Goal: Information Seeking & Learning: Check status

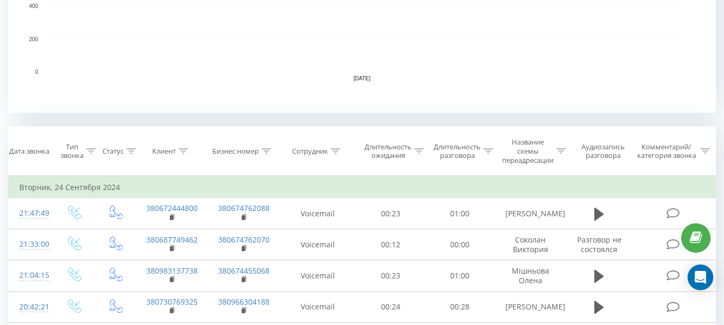
scroll to position [375, 0]
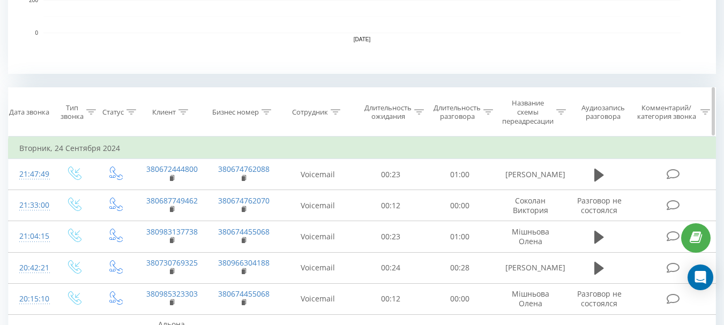
click at [339, 114] on icon at bounding box center [336, 111] width 10 height 5
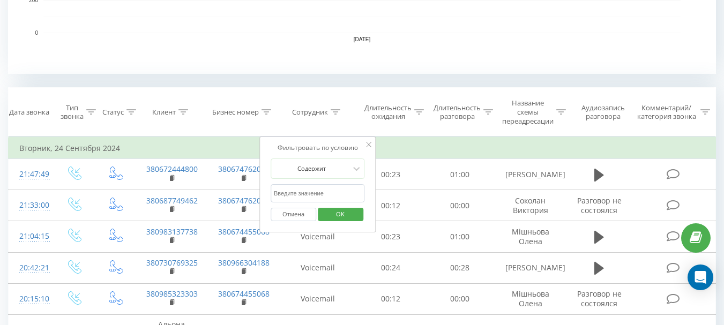
click at [301, 195] on input "text" at bounding box center [318, 193] width 94 height 19
type input "[PERSON_NAME]"
click at [345, 215] on span "OK" at bounding box center [340, 214] width 30 height 17
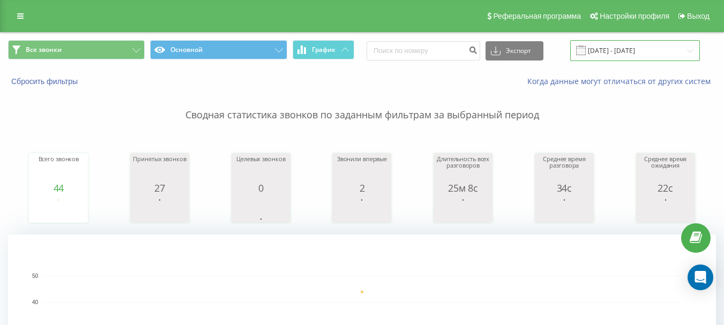
click at [644, 50] on input "[DATE] - [DATE]" at bounding box center [635, 50] width 130 height 21
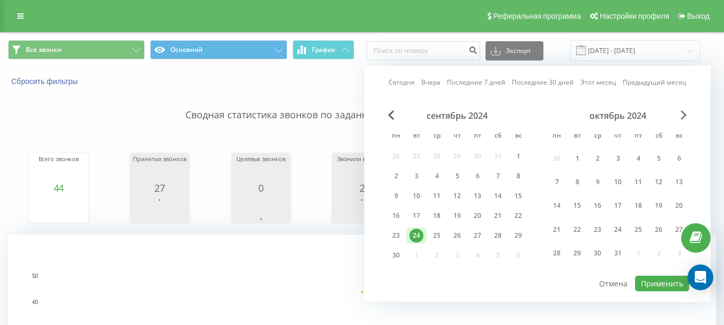
click at [682, 120] on span "Next Month" at bounding box center [684, 115] width 6 height 10
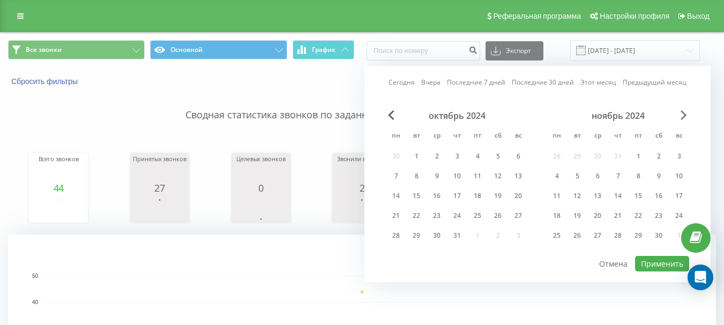
click at [682, 120] on span "Next Month" at bounding box center [684, 115] width 6 height 10
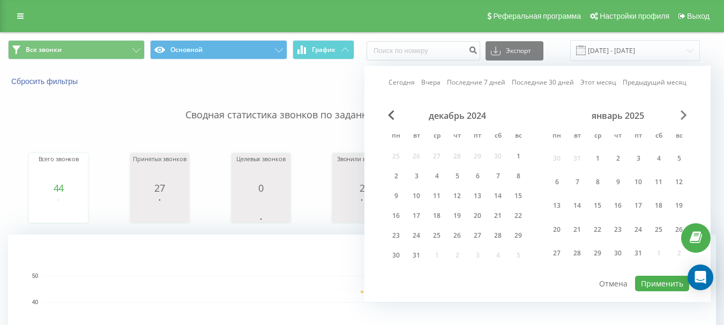
click at [682, 120] on span "Next Month" at bounding box center [684, 115] width 6 height 10
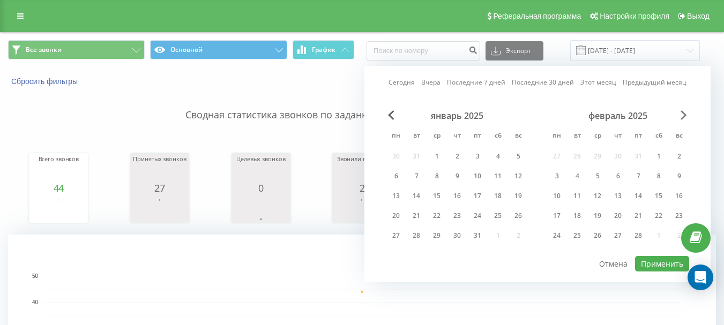
click at [682, 120] on span "Next Month" at bounding box center [684, 115] width 6 height 10
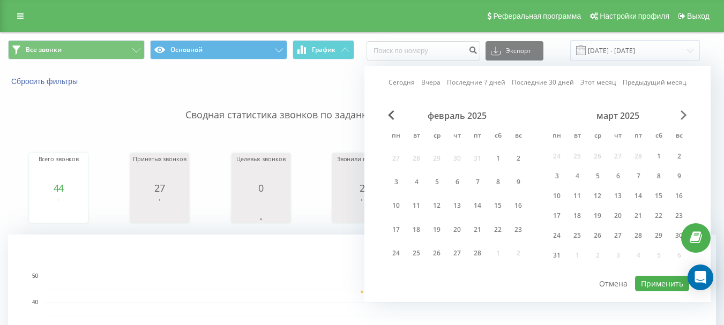
click at [682, 120] on span "Next Month" at bounding box center [684, 115] width 6 height 10
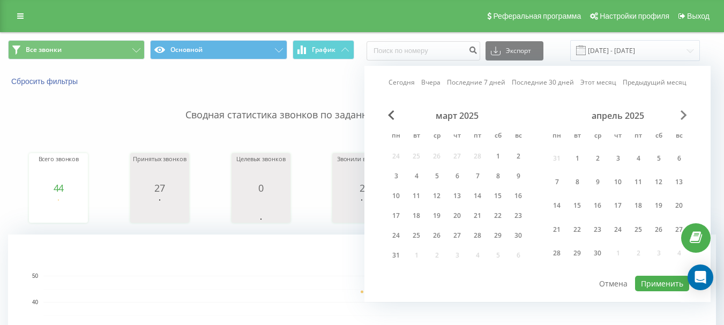
click at [682, 120] on span "Next Month" at bounding box center [684, 115] width 6 height 10
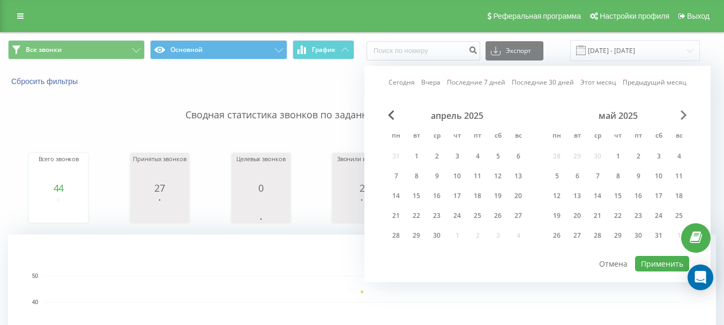
click at [682, 120] on span "Next Month" at bounding box center [684, 115] width 6 height 10
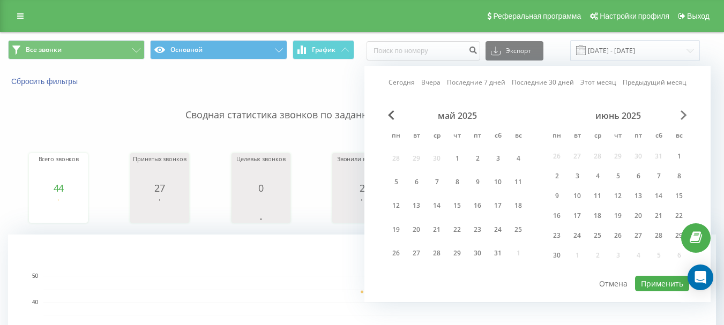
click at [682, 120] on span "Next Month" at bounding box center [684, 115] width 6 height 10
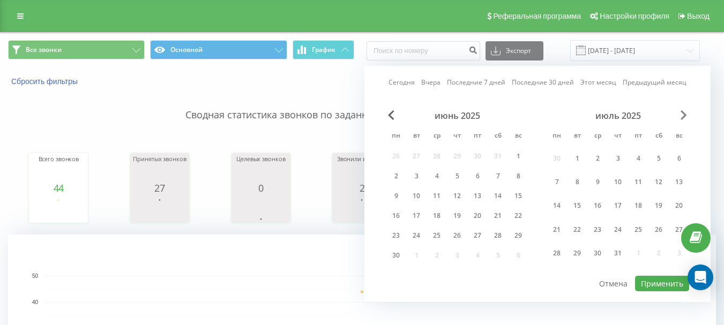
click at [682, 120] on span "Next Month" at bounding box center [684, 115] width 6 height 10
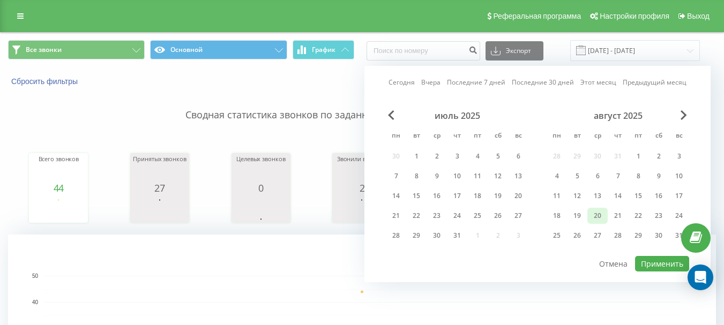
click at [601, 217] on div "20" at bounding box center [598, 216] width 14 height 14
click at [664, 262] on button "Применить" at bounding box center [662, 264] width 54 height 16
type input "[DATE] - [DATE]"
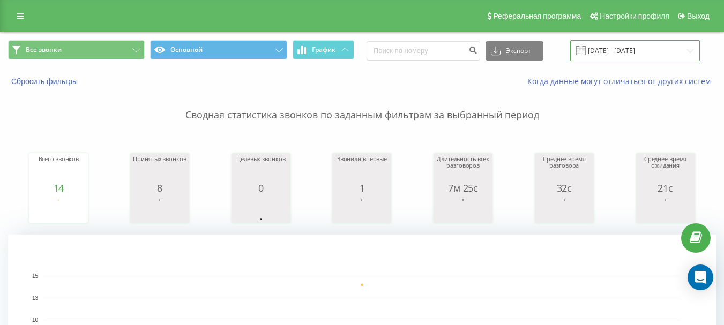
click at [639, 55] on input "[DATE] - [DATE]" at bounding box center [635, 50] width 130 height 21
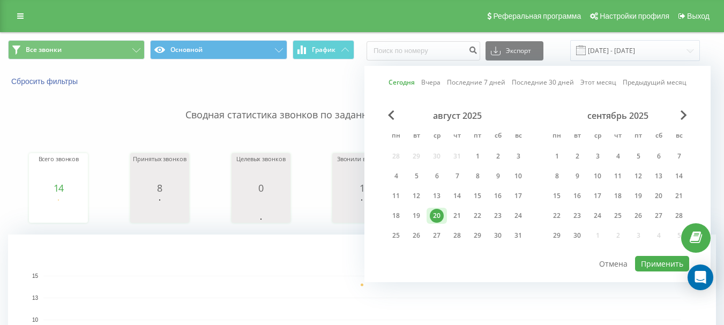
click at [434, 217] on div "20" at bounding box center [437, 216] width 14 height 14
click at [651, 266] on button "Применить" at bounding box center [662, 264] width 54 height 16
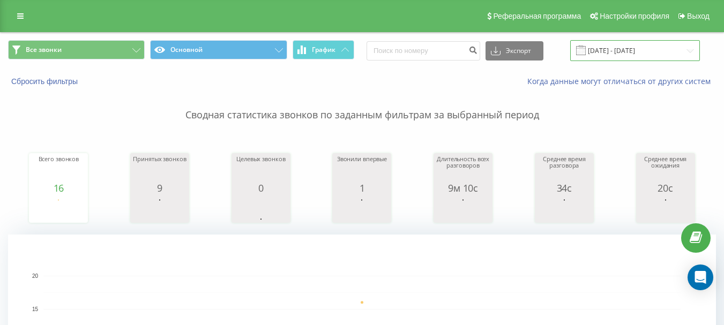
click at [602, 49] on input "[DATE] - [DATE]" at bounding box center [635, 50] width 130 height 21
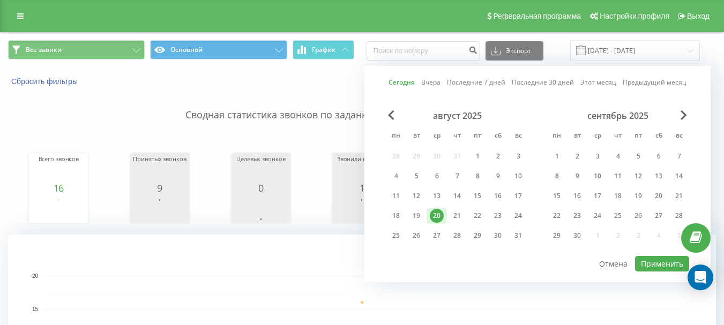
click at [440, 218] on div "20" at bounding box center [437, 216] width 14 height 14
click at [663, 264] on button "Применить" at bounding box center [662, 264] width 54 height 16
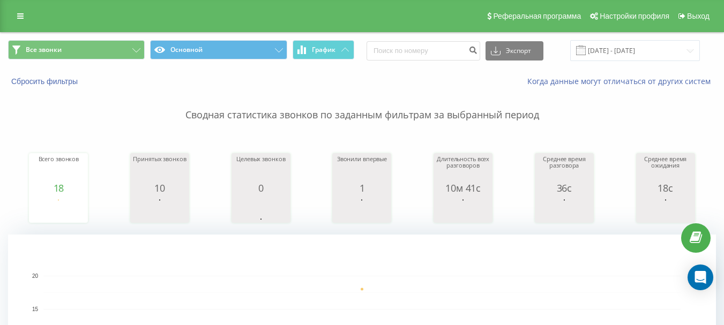
drag, startPoint x: 615, startPoint y: 39, endPoint x: 618, endPoint y: 46, distance: 7.5
click at [617, 40] on div "Все звонки Основной График Экспорт .csv .xls .xlsx [DATE] - [DATE]" at bounding box center [362, 51] width 723 height 36
click at [619, 47] on input "[DATE] - [DATE]" at bounding box center [635, 50] width 130 height 21
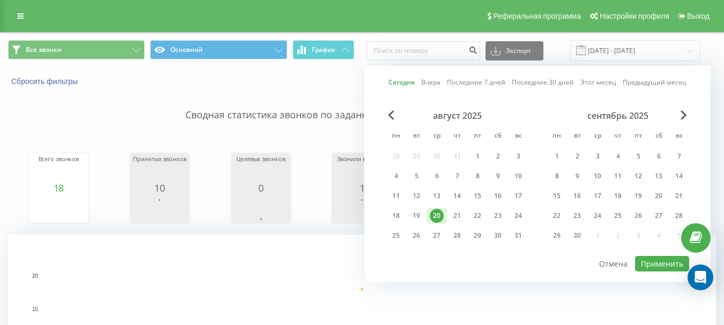
click at [438, 216] on div "20" at bounding box center [437, 216] width 14 height 14
click at [646, 267] on button "Применить" at bounding box center [662, 264] width 54 height 16
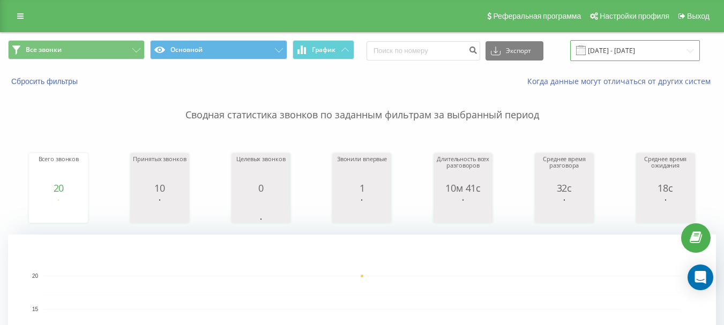
click at [624, 53] on input "[DATE] - [DATE]" at bounding box center [635, 50] width 130 height 21
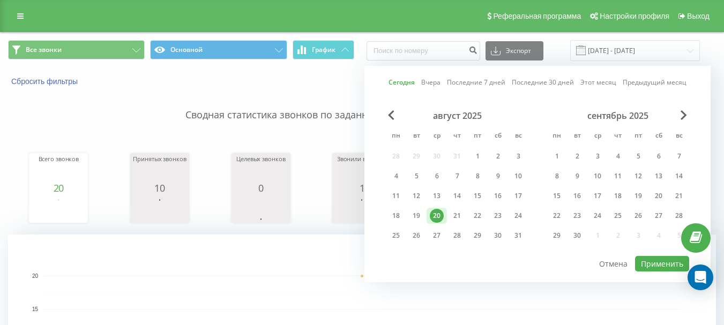
click at [440, 212] on div "20" at bounding box center [437, 216] width 14 height 14
click at [669, 266] on button "Применить" at bounding box center [662, 264] width 54 height 16
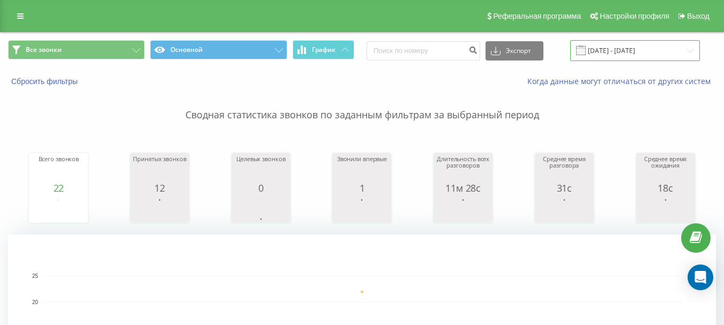
click at [641, 50] on input "[DATE] - [DATE]" at bounding box center [635, 50] width 130 height 21
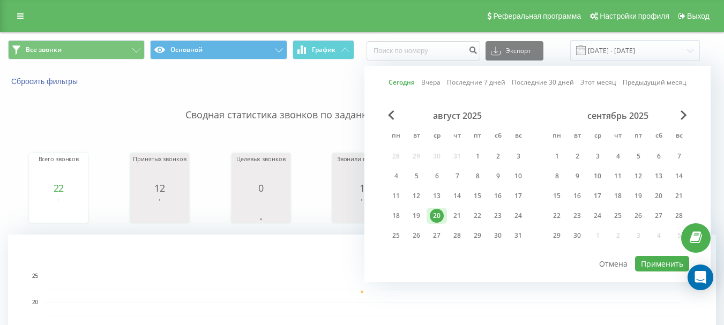
click at [438, 215] on div "20" at bounding box center [437, 216] width 14 height 14
click at [647, 260] on button "Применить" at bounding box center [662, 264] width 54 height 16
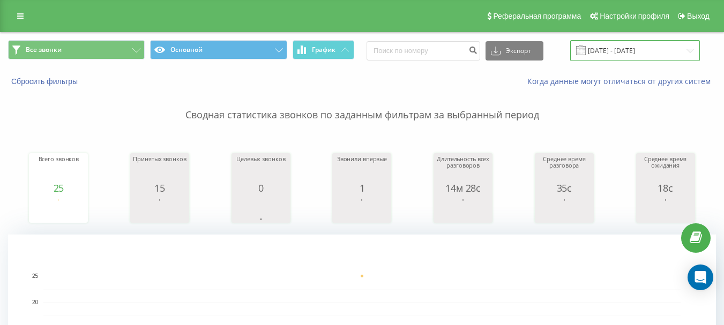
click at [618, 51] on input "[DATE] - [DATE]" at bounding box center [635, 50] width 130 height 21
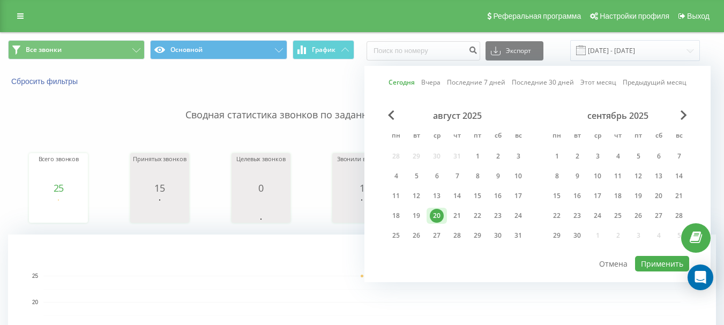
click at [435, 214] on div "20" at bounding box center [437, 216] width 14 height 14
click at [660, 262] on button "Применить" at bounding box center [662, 264] width 54 height 16
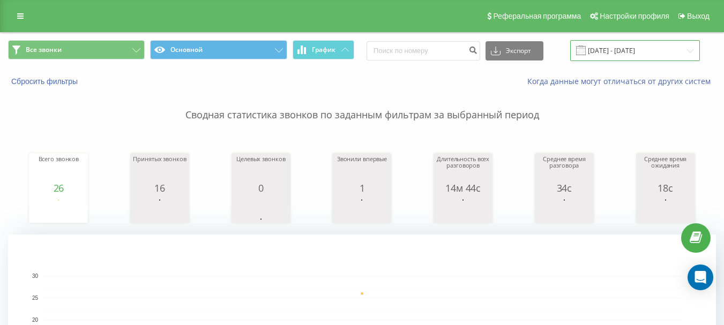
click at [646, 49] on input "[DATE] - [DATE]" at bounding box center [635, 50] width 130 height 21
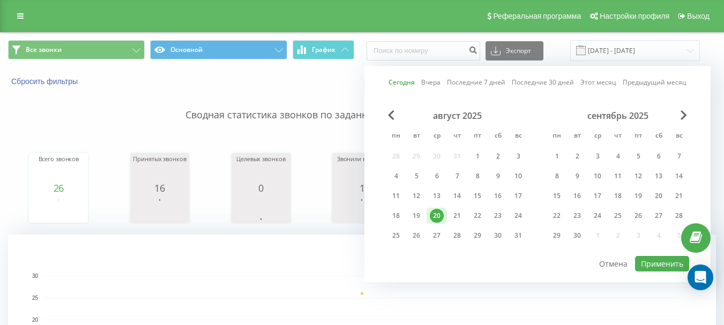
click at [441, 216] on div "20" at bounding box center [437, 216] width 14 height 14
click at [647, 259] on button "Применить" at bounding box center [662, 264] width 54 height 16
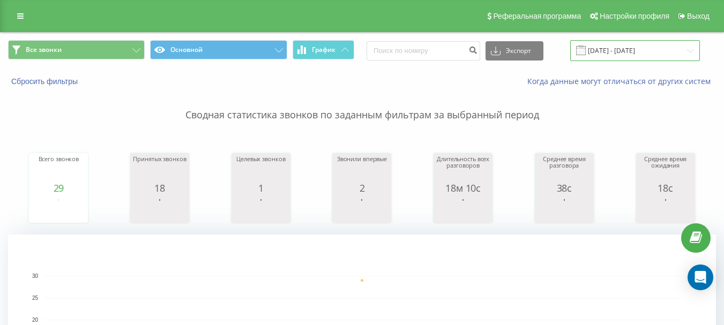
click at [622, 43] on input "[DATE] - [DATE]" at bounding box center [635, 50] width 130 height 21
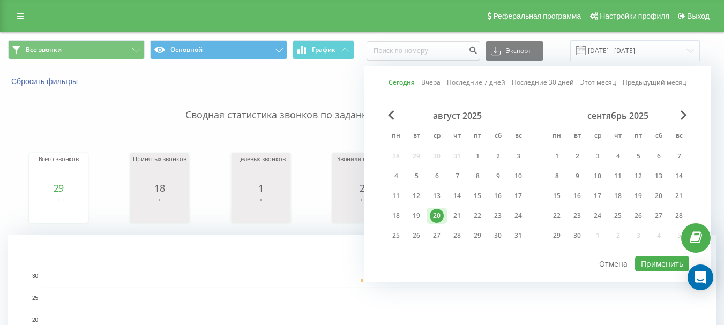
click at [435, 217] on div "20" at bounding box center [437, 216] width 14 height 14
click at [658, 260] on button "Применить" at bounding box center [662, 264] width 54 height 16
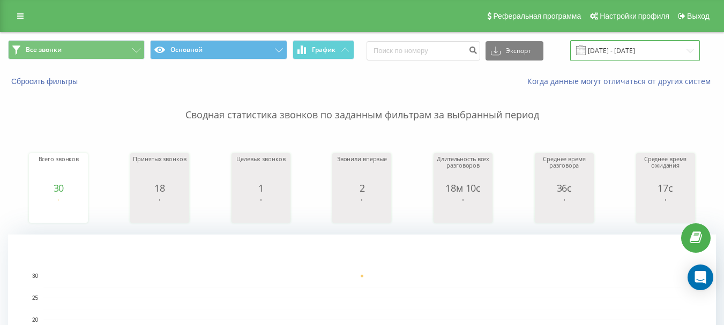
click at [635, 51] on input "[DATE] - [DATE]" at bounding box center [635, 50] width 130 height 21
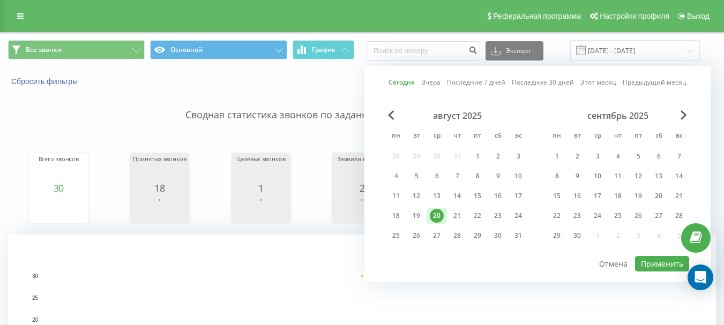
click at [438, 215] on div "20" at bounding box center [437, 216] width 14 height 14
click at [666, 269] on button "Применить" at bounding box center [662, 264] width 54 height 16
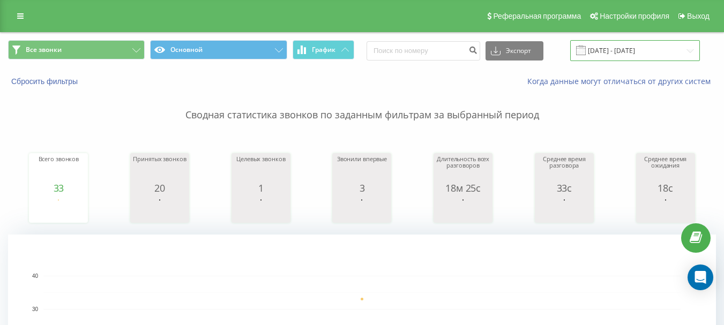
click at [640, 51] on input "[DATE] - [DATE]" at bounding box center [635, 50] width 130 height 21
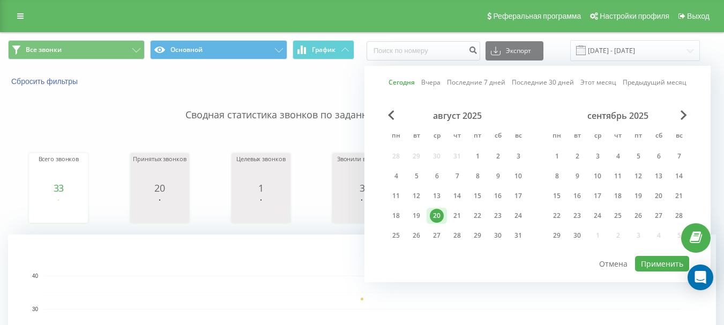
click at [434, 213] on div "20" at bounding box center [437, 216] width 14 height 14
click at [673, 264] on button "Применить" at bounding box center [662, 264] width 54 height 16
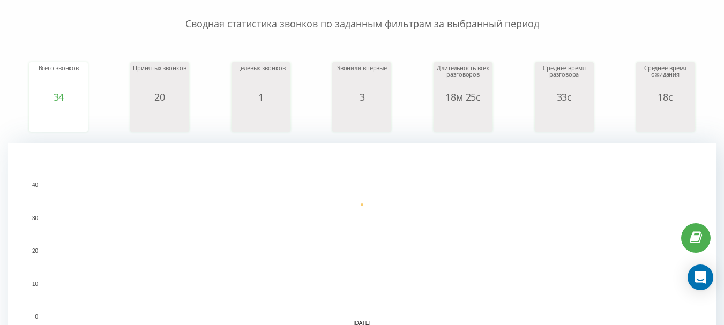
scroll to position [54, 0]
